Goal: Task Accomplishment & Management: Manage account settings

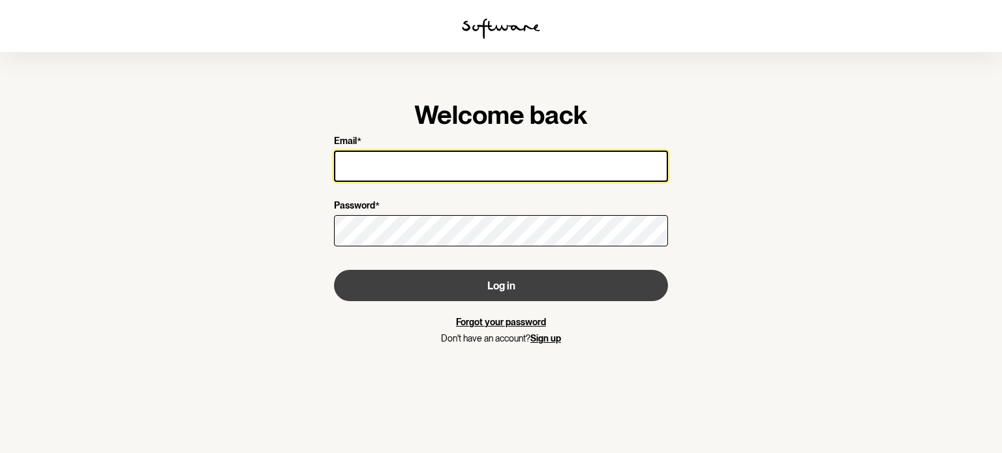
type input "[EMAIL_ADDRESS][DOMAIN_NAME]"
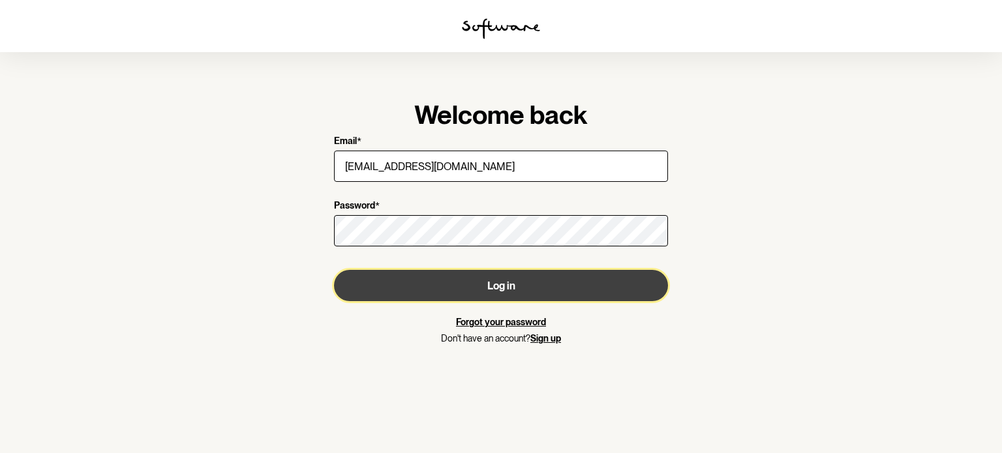
click at [529, 275] on button "Log in" at bounding box center [501, 285] width 334 height 31
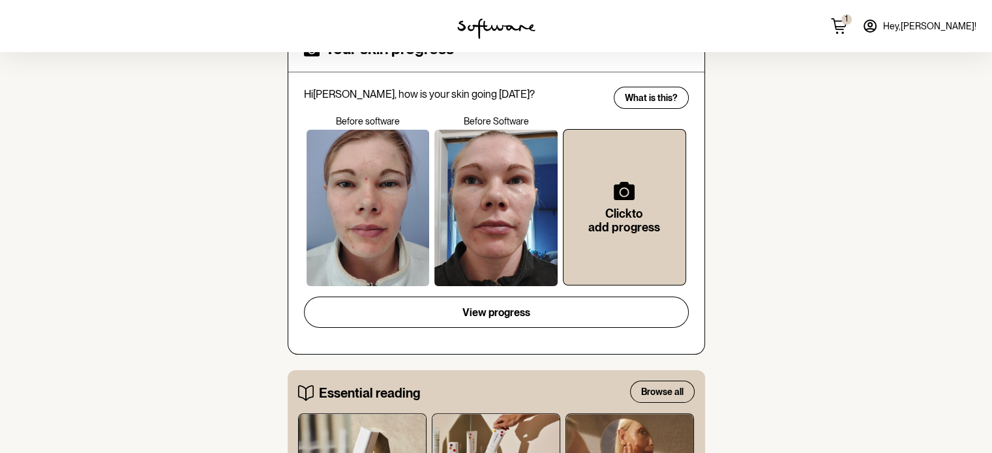
scroll to position [261, 0]
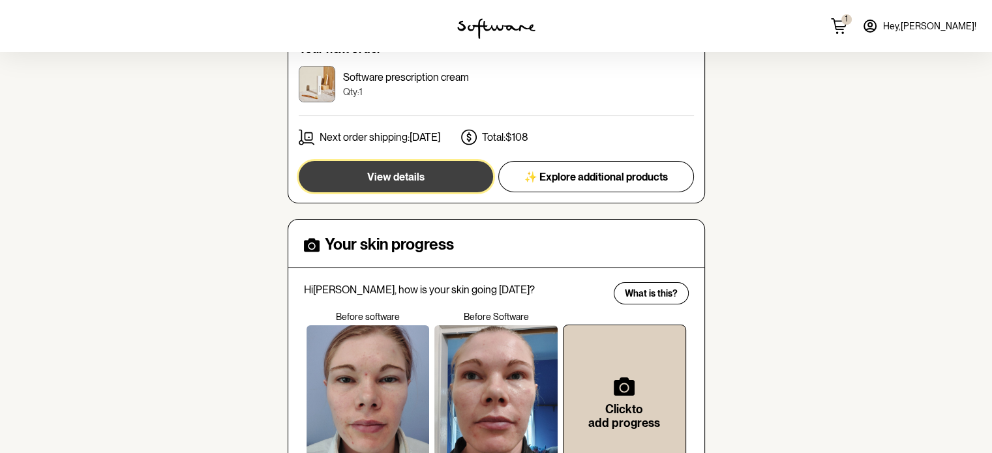
click at [419, 179] on span "View details" at bounding box center [395, 177] width 57 height 12
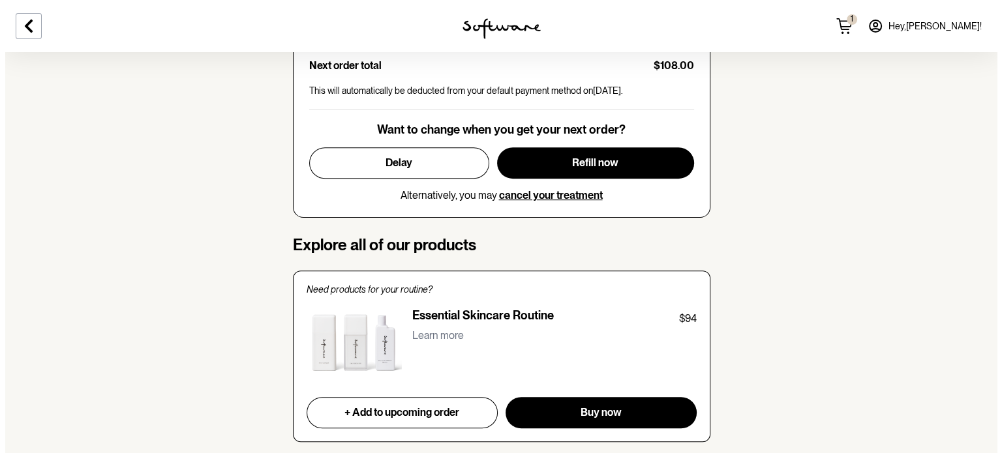
scroll to position [783, 0]
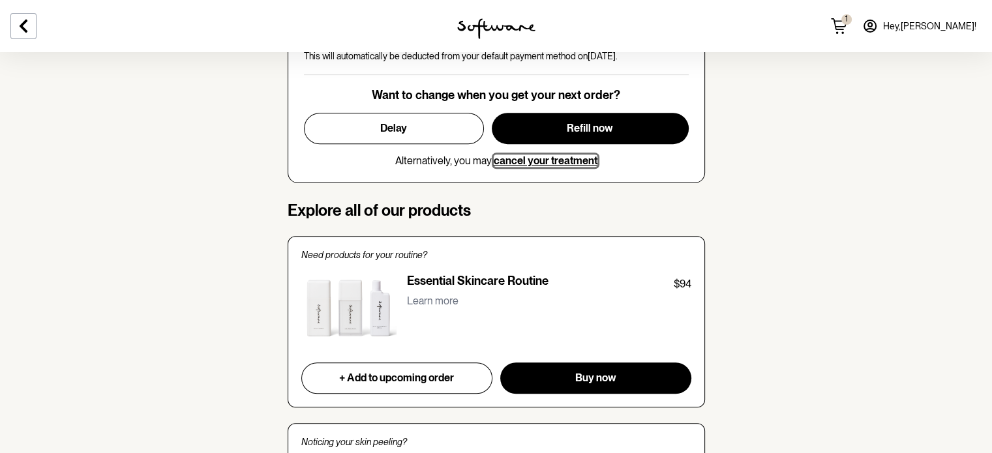
click at [531, 155] on span "cancel your treatment" at bounding box center [546, 161] width 104 height 12
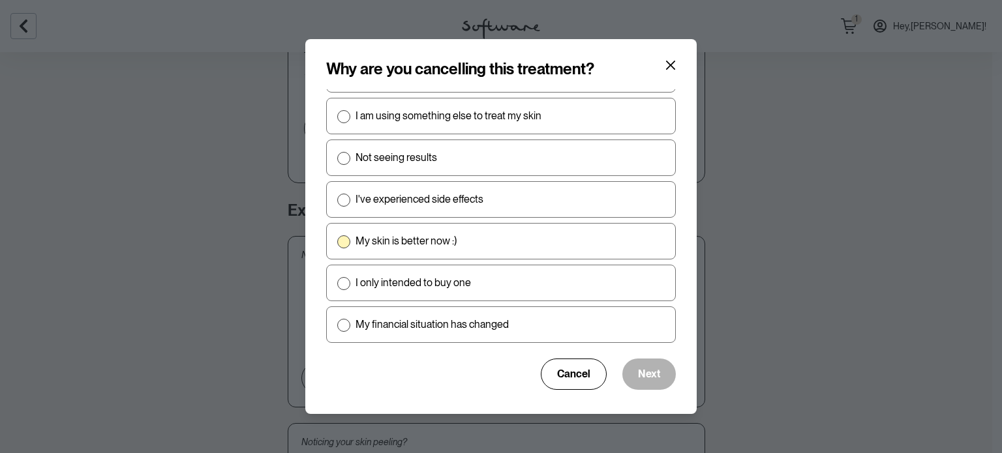
scroll to position [0, 0]
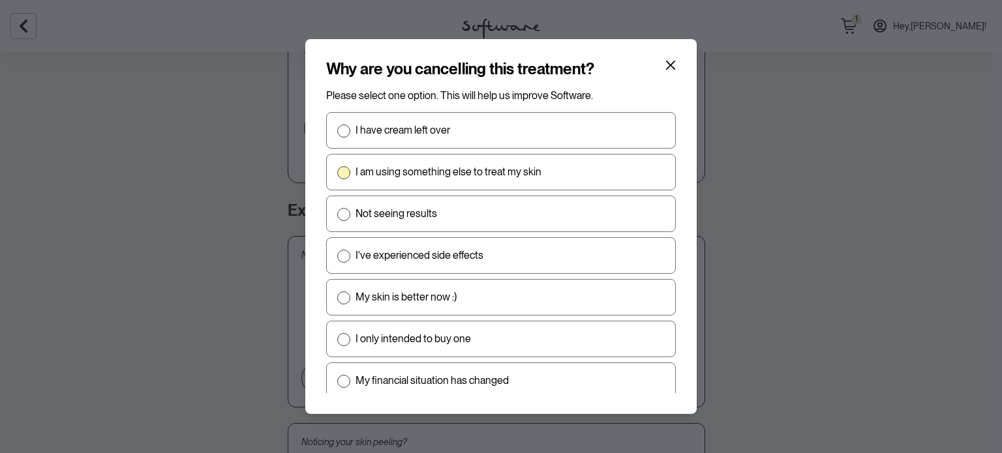
click at [392, 174] on p "I am using something else to treat my skin" at bounding box center [448, 172] width 186 height 12
click at [337, 173] on input "I am using something else to treat my skin" at bounding box center [337, 172] width 1 height 1
radio input "true"
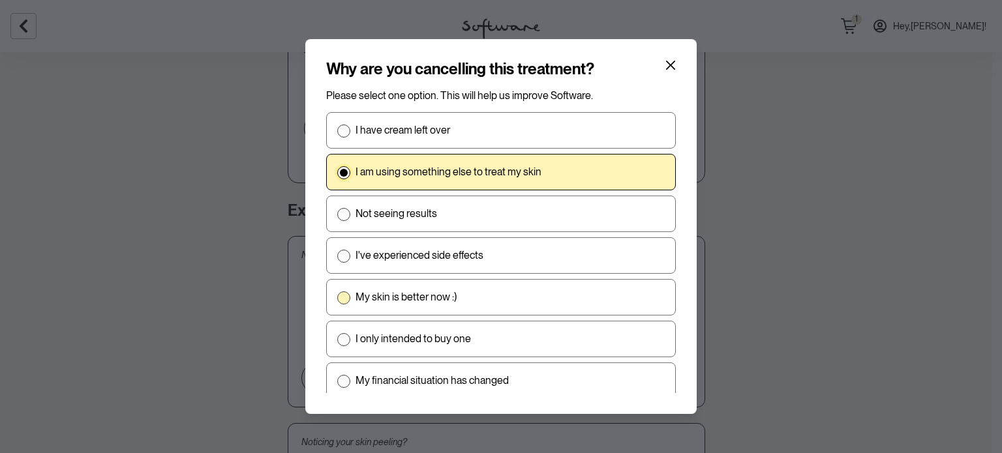
scroll to position [56, 0]
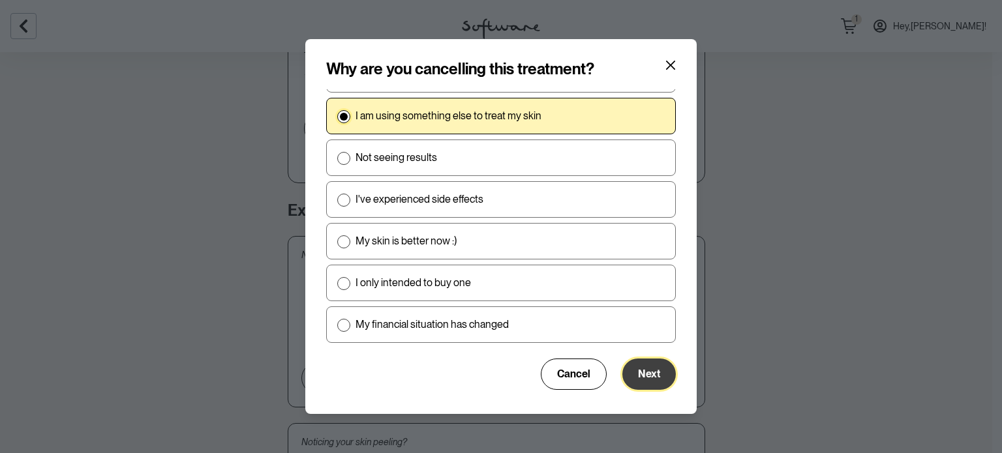
click at [638, 370] on span "Next" at bounding box center [649, 374] width 22 height 12
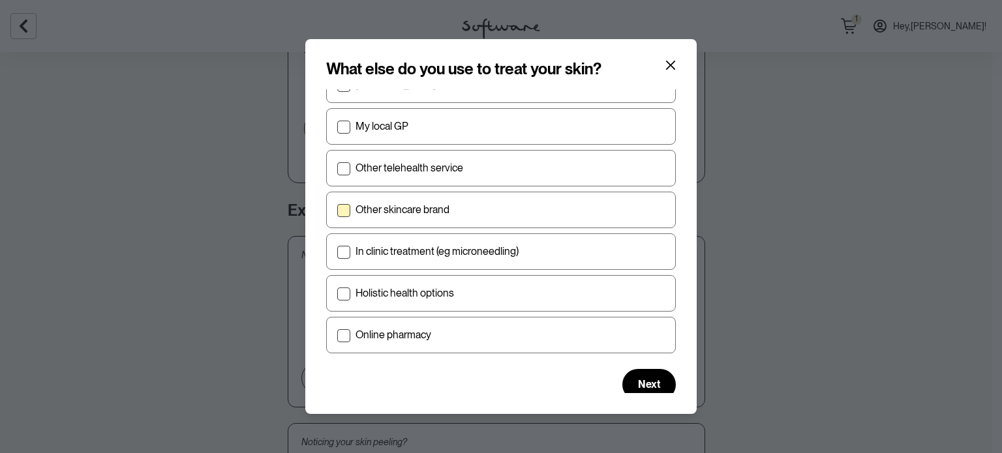
scroll to position [0, 0]
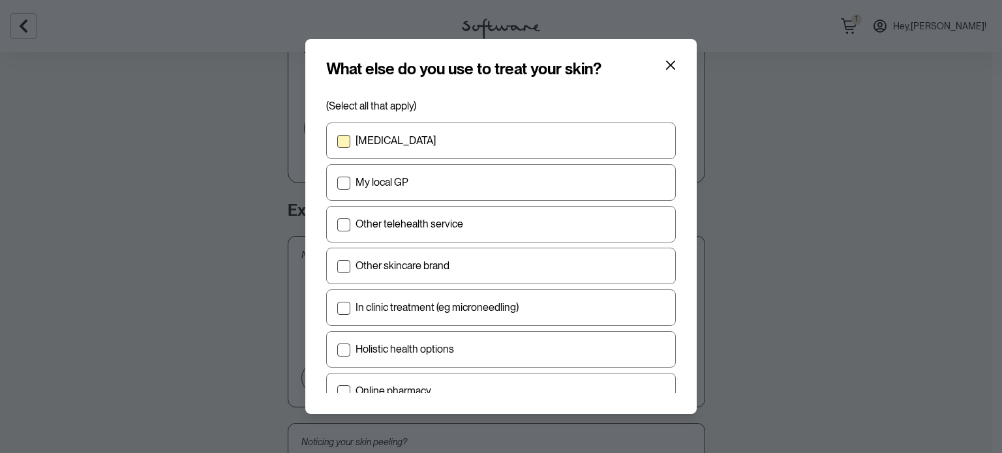
click at [378, 140] on p "[MEDICAL_DATA]" at bounding box center [395, 140] width 80 height 12
click at [337, 141] on input "[MEDICAL_DATA]" at bounding box center [337, 141] width 1 height 1
checkbox input "true"
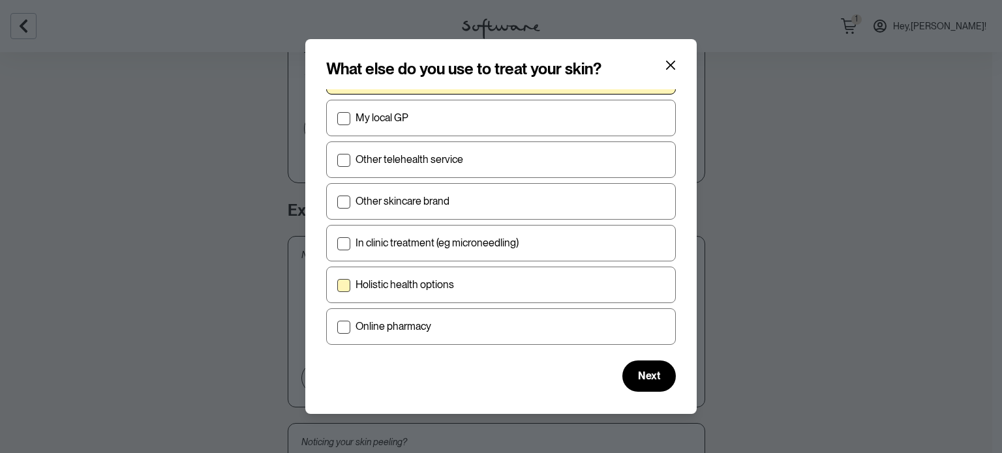
scroll to position [65, 0]
click at [644, 374] on span "Next" at bounding box center [649, 375] width 22 height 12
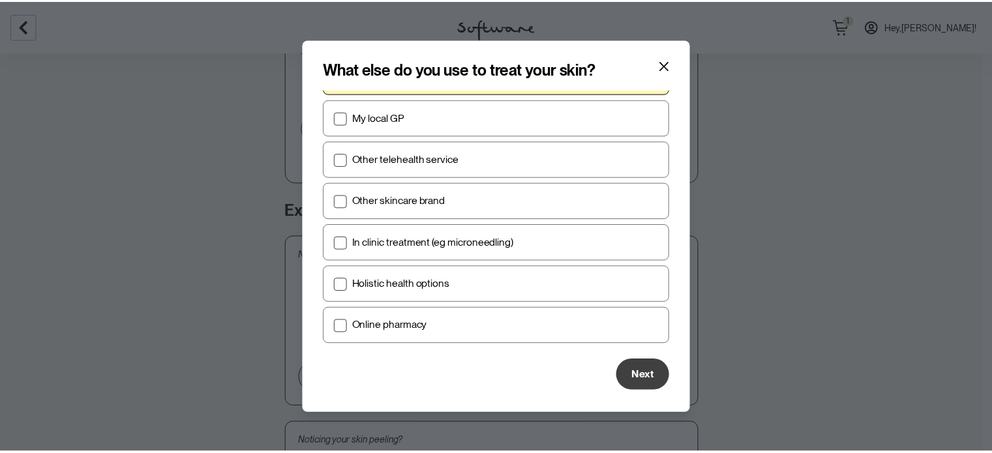
scroll to position [0, 0]
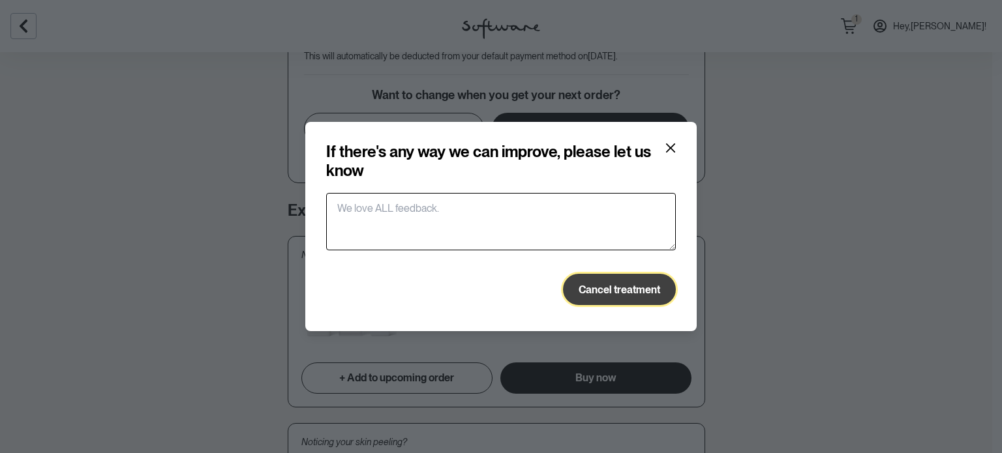
click at [650, 293] on span "Cancel treatment" at bounding box center [619, 290] width 82 height 12
